Goal: Navigation & Orientation: Understand site structure

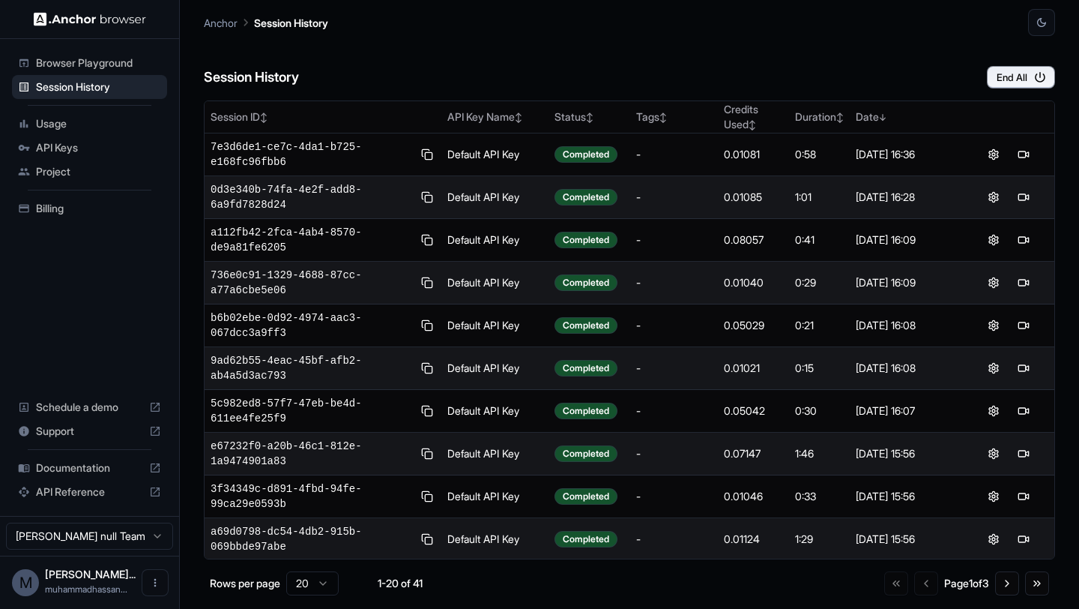
click at [113, 63] on span "Browser Playground" at bounding box center [98, 62] width 125 height 15
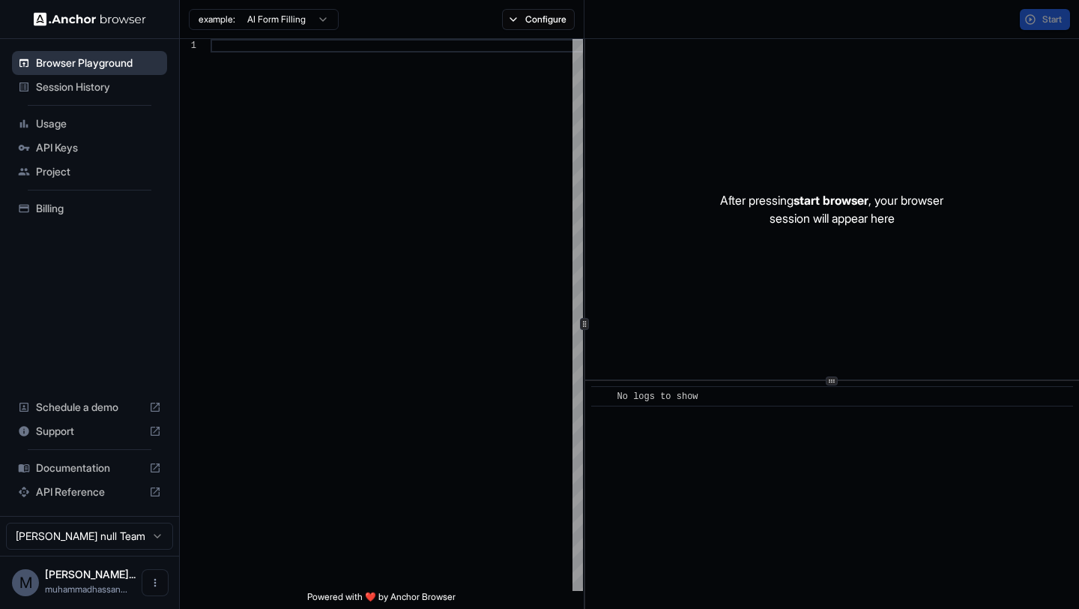
scroll to position [135, 0]
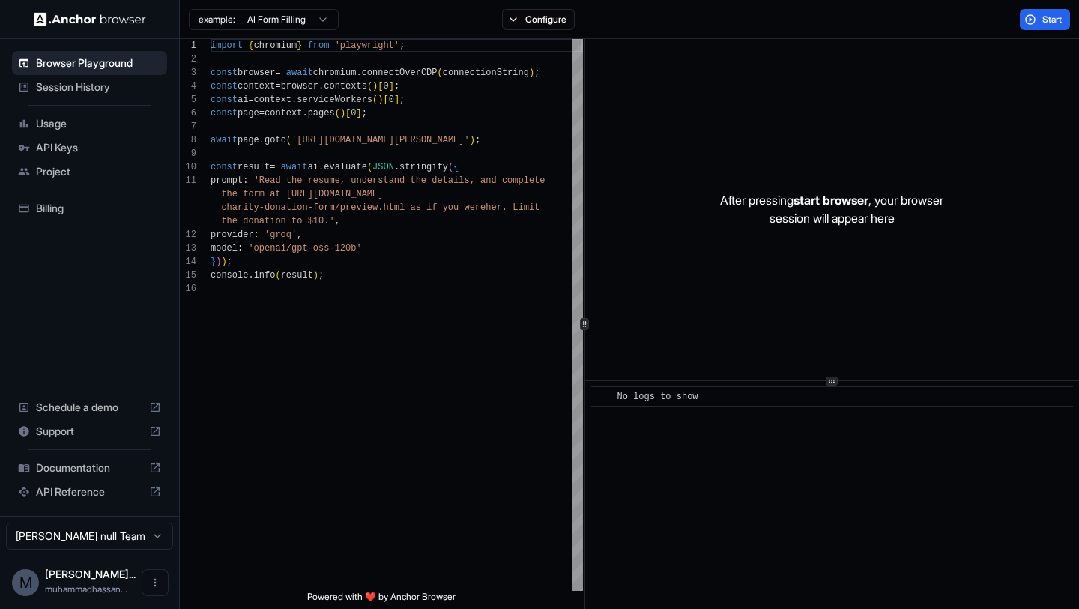
click at [80, 83] on span "Session History" at bounding box center [98, 86] width 125 height 15
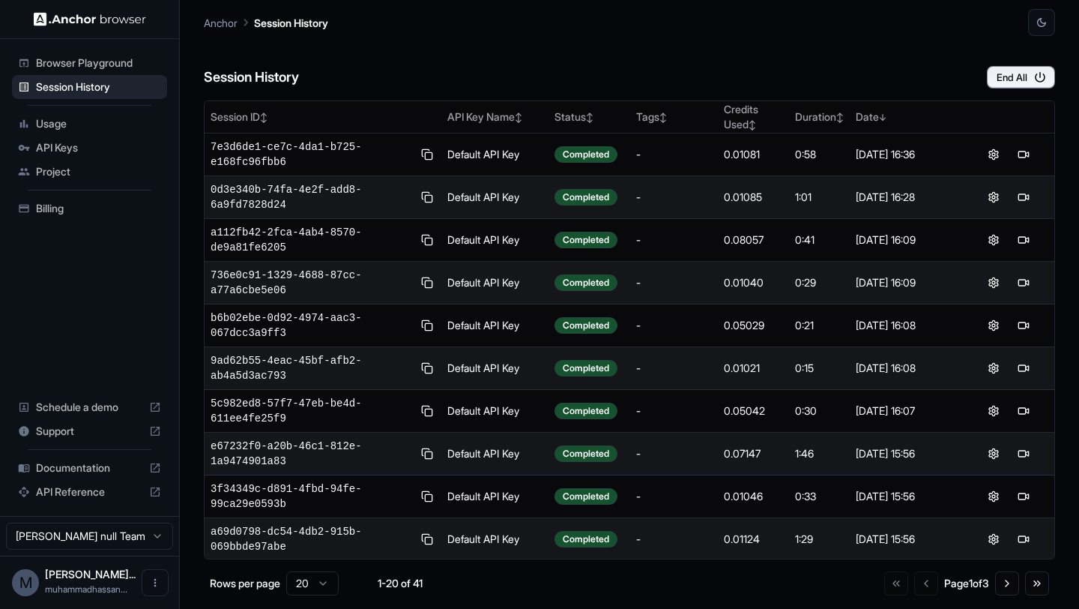
click at [67, 124] on span "Usage" at bounding box center [98, 123] width 125 height 15
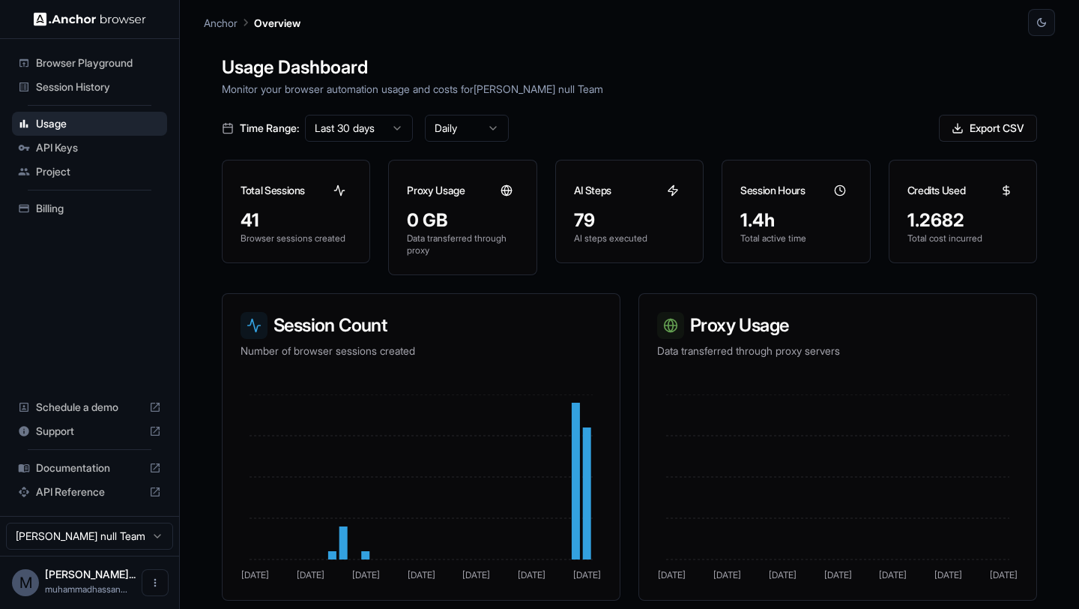
click at [64, 175] on span "Project" at bounding box center [98, 171] width 125 height 15
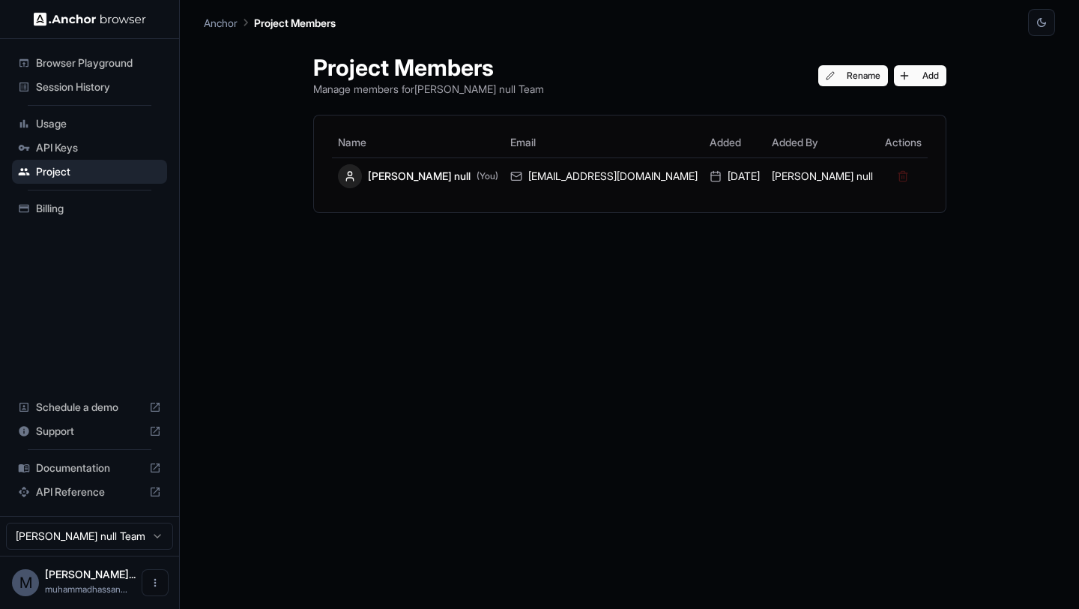
click at [55, 465] on div "Documentation" at bounding box center [89, 468] width 155 height 24
